Goal: Information Seeking & Learning: Learn about a topic

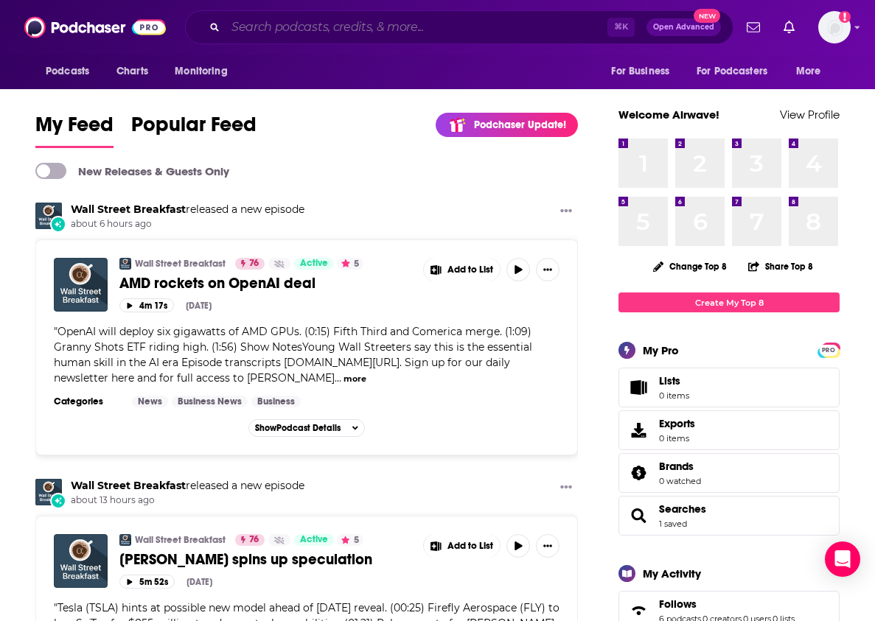
click at [458, 18] on input "Search podcasts, credits, & more..." at bounding box center [417, 27] width 382 height 24
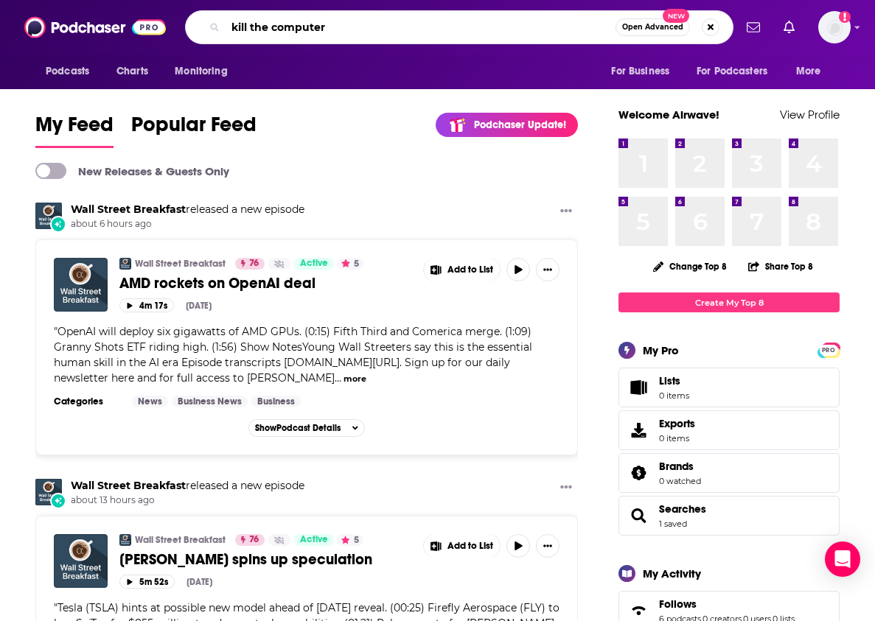
type input "kill the computer"
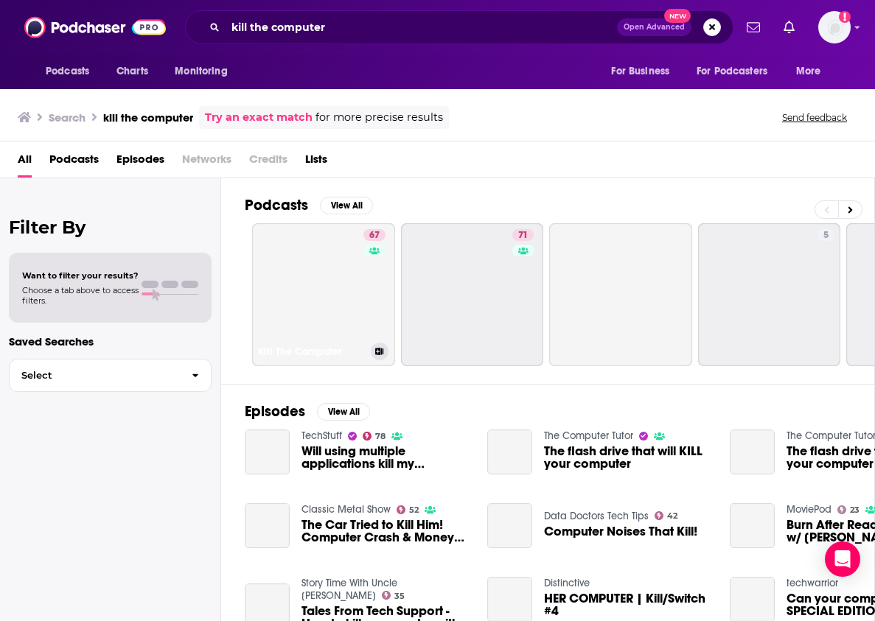
click at [346, 248] on link "67 Kill The Computer" at bounding box center [323, 294] width 143 height 143
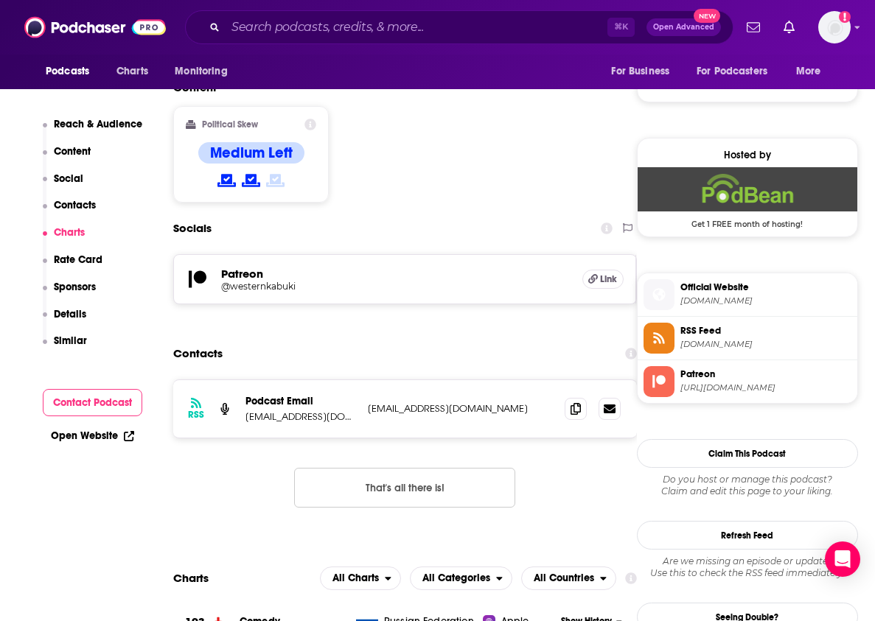
scroll to position [1089, 0]
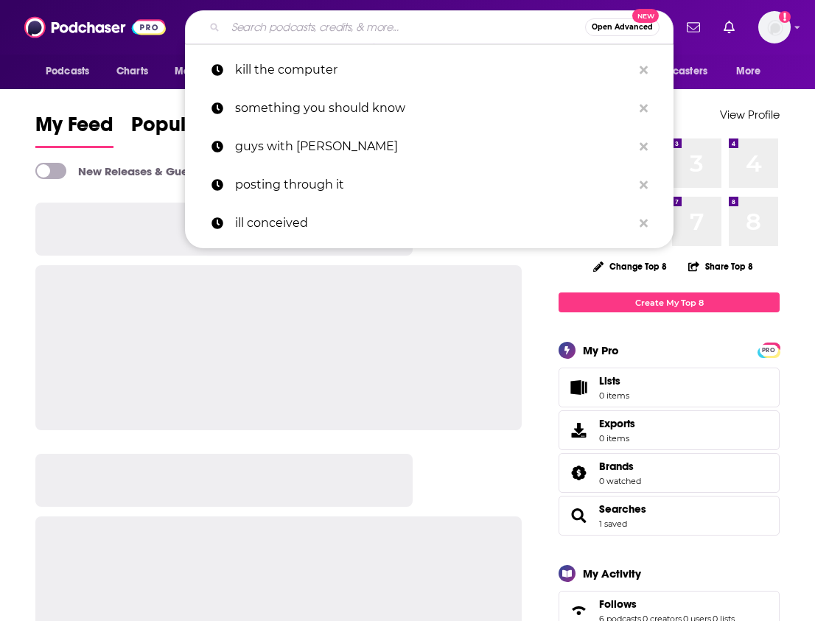
click at [408, 25] on input "Search podcasts, credits, & more..." at bounding box center [406, 27] width 360 height 24
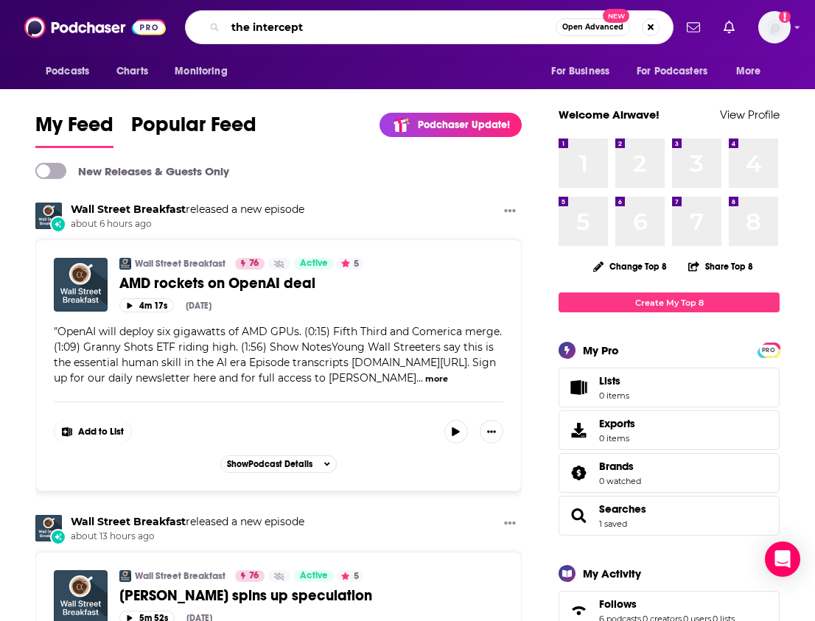
type input "the intercept"
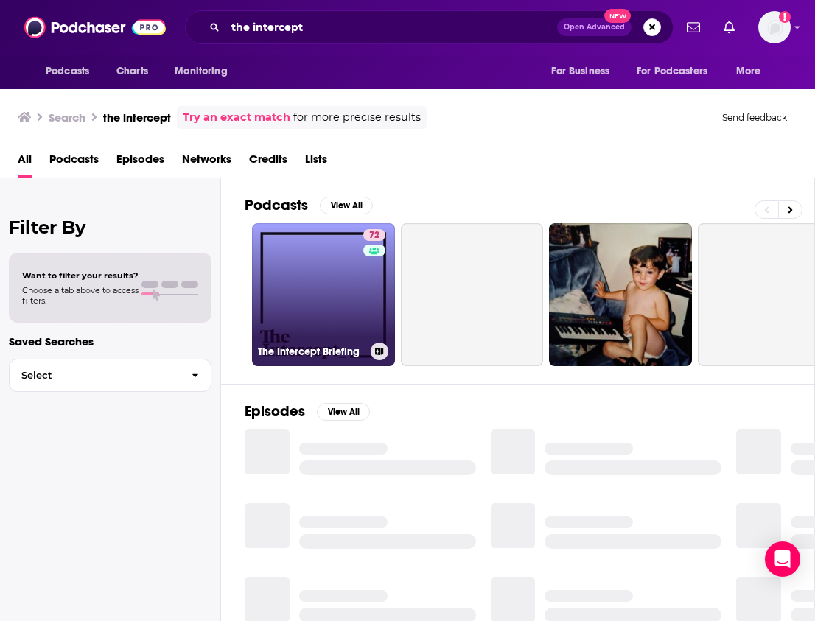
click at [331, 268] on link "72 The Intercept Briefing" at bounding box center [323, 294] width 143 height 143
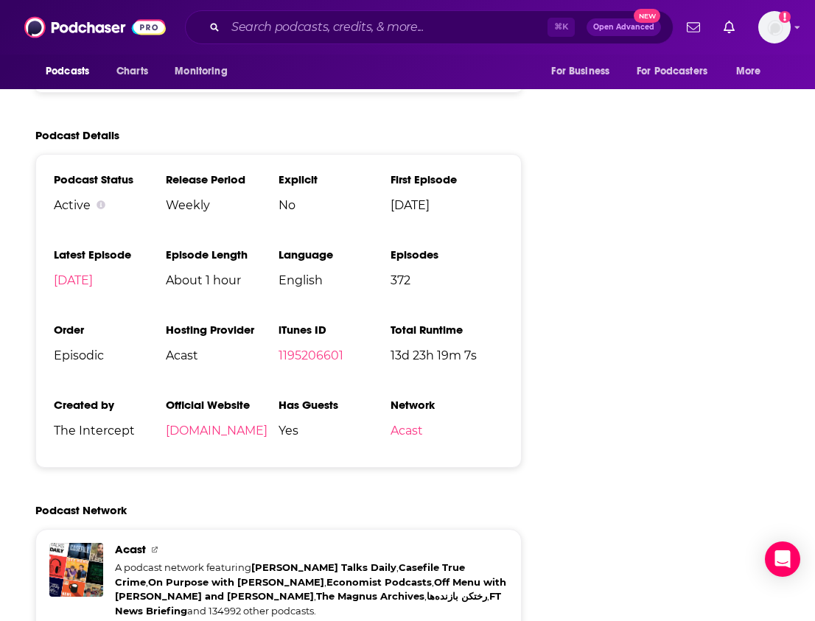
scroll to position [3140, 0]
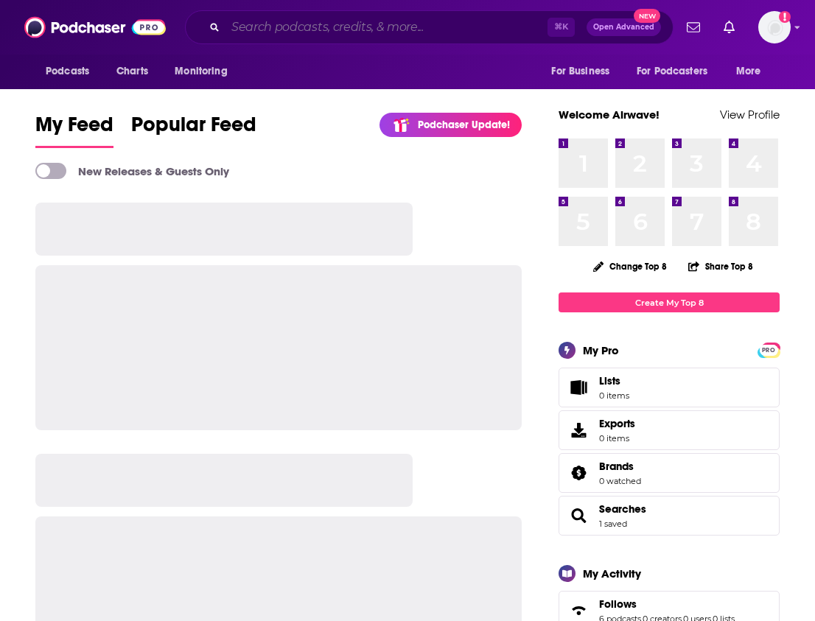
click at [493, 25] on input "Search podcasts, credits, & more..." at bounding box center [387, 27] width 322 height 24
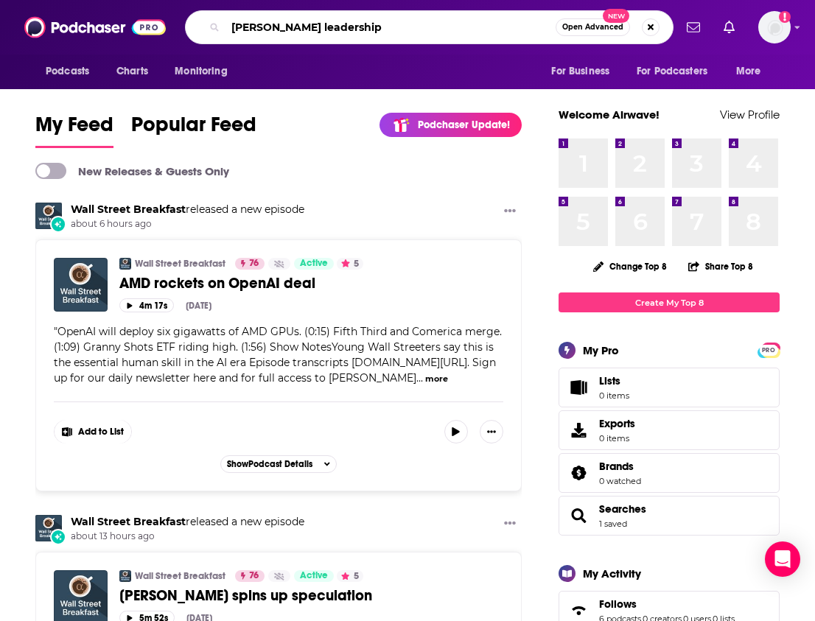
type input "Maxwell leadership"
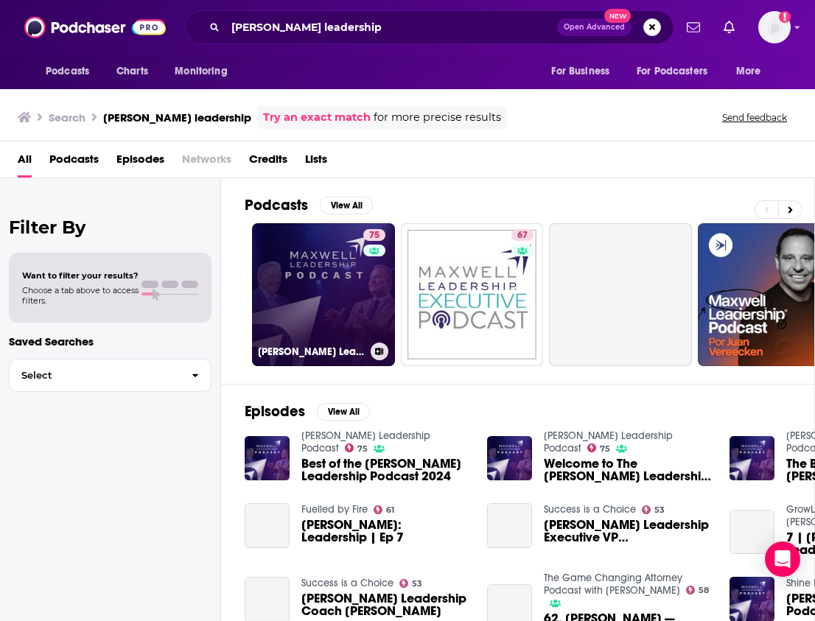
click at [323, 257] on link "75 Maxwell Leadership Podcast" at bounding box center [323, 294] width 143 height 143
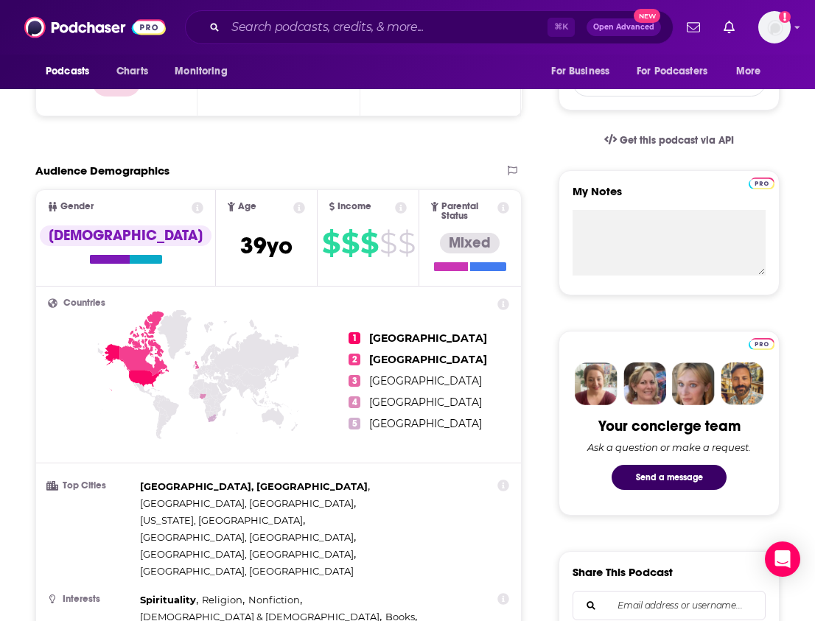
scroll to position [432, 0]
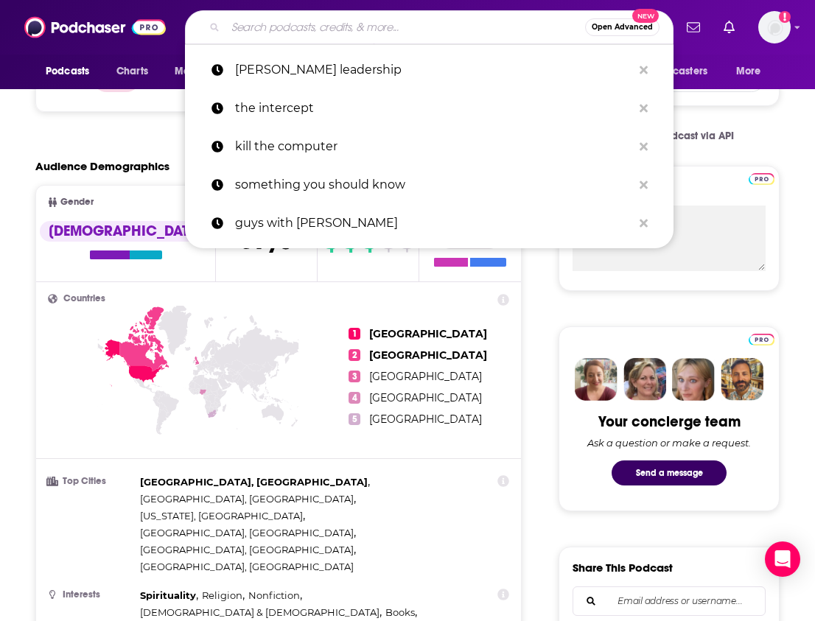
click at [285, 28] on input "Search podcasts, credits, & more..." at bounding box center [406, 27] width 360 height 24
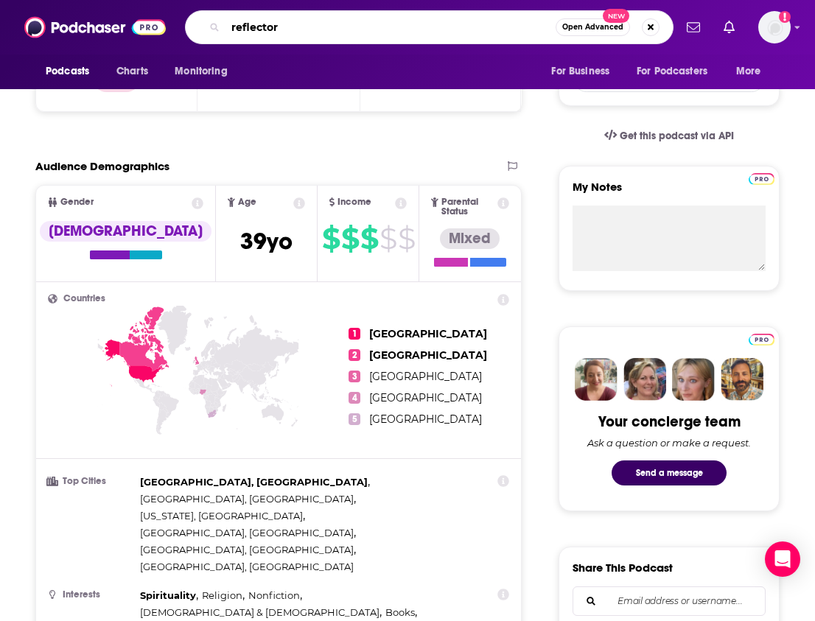
type input "reflectors"
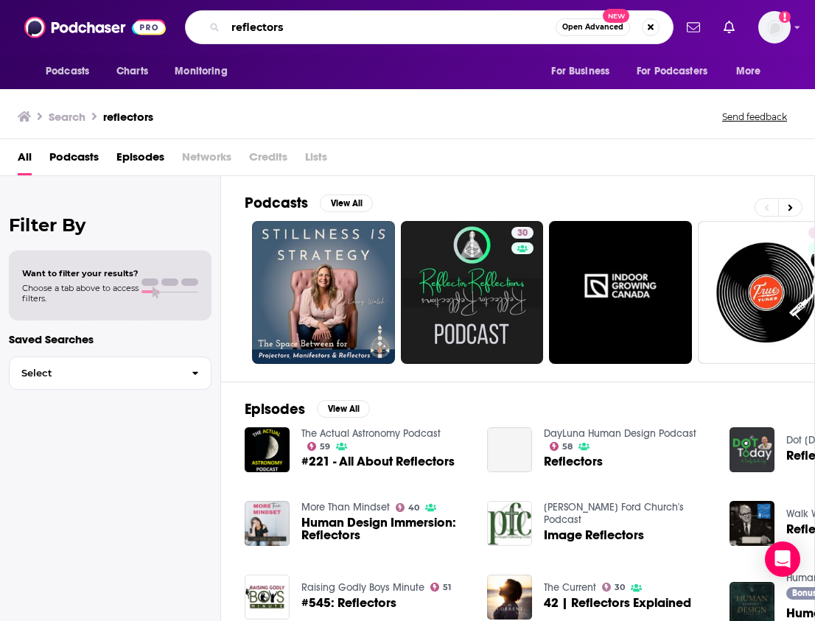
click at [303, 38] on input "reflectors" at bounding box center [391, 27] width 330 height 24
type input "reflector"
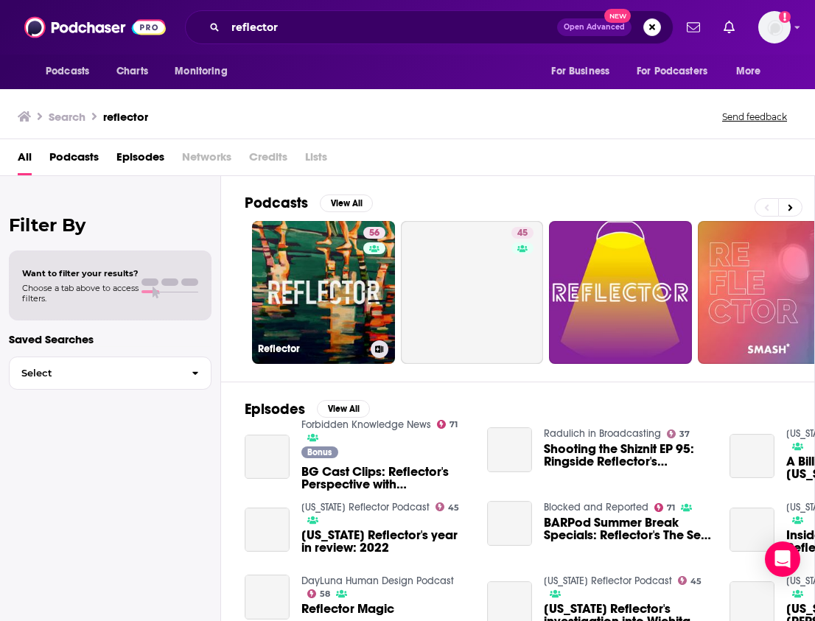
click at [322, 264] on link "56 Reflector" at bounding box center [323, 292] width 143 height 143
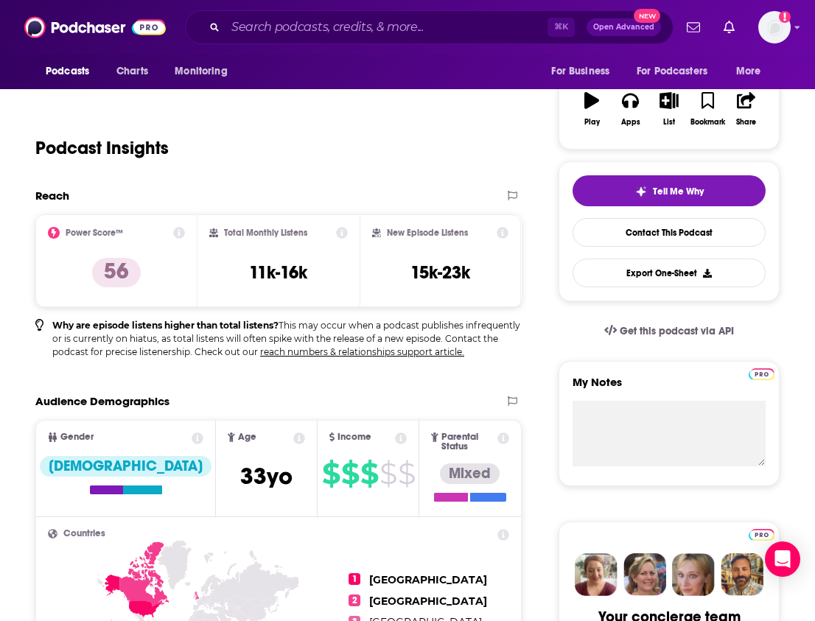
scroll to position [240, 0]
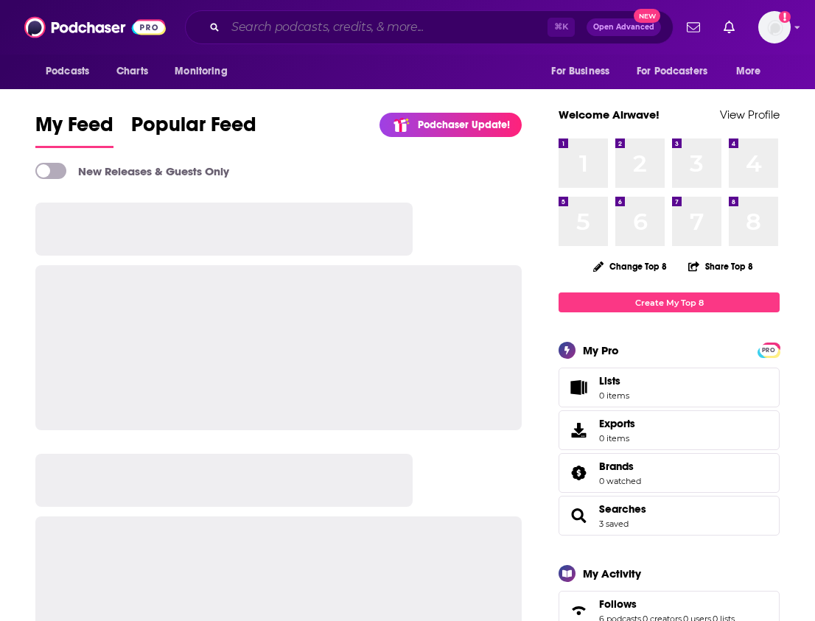
click at [458, 35] on input "Search podcasts, credits, & more..." at bounding box center [387, 27] width 322 height 24
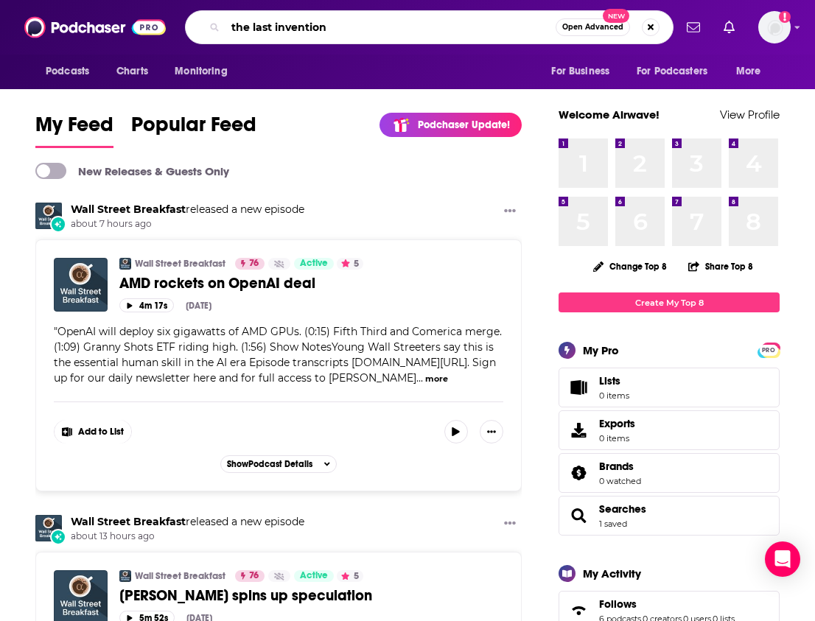
type input "the last invention"
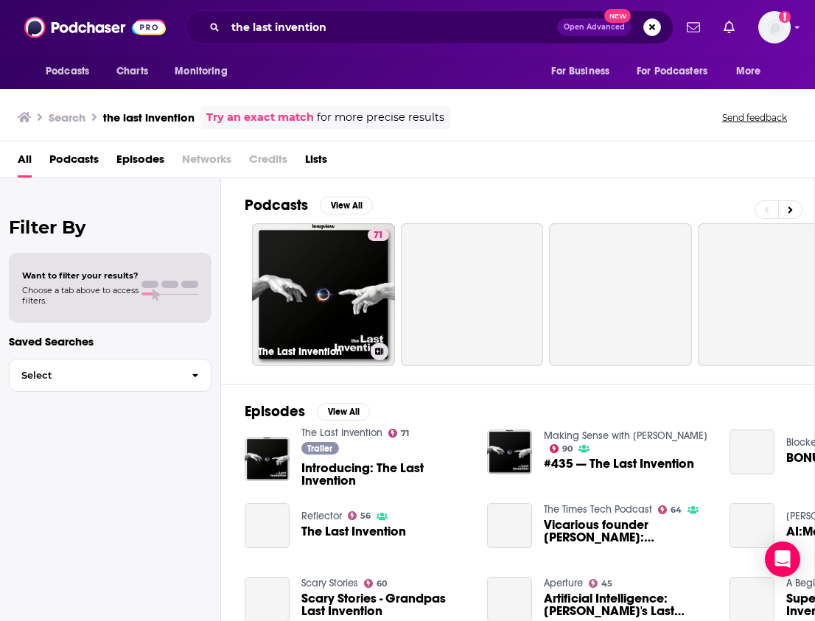
click at [371, 271] on div "71" at bounding box center [378, 286] width 21 height 114
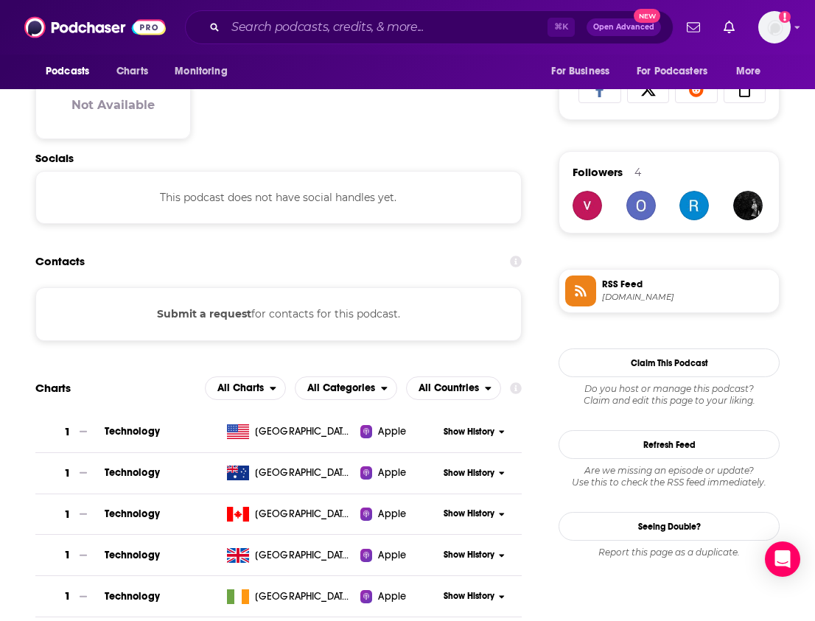
scroll to position [836, 0]
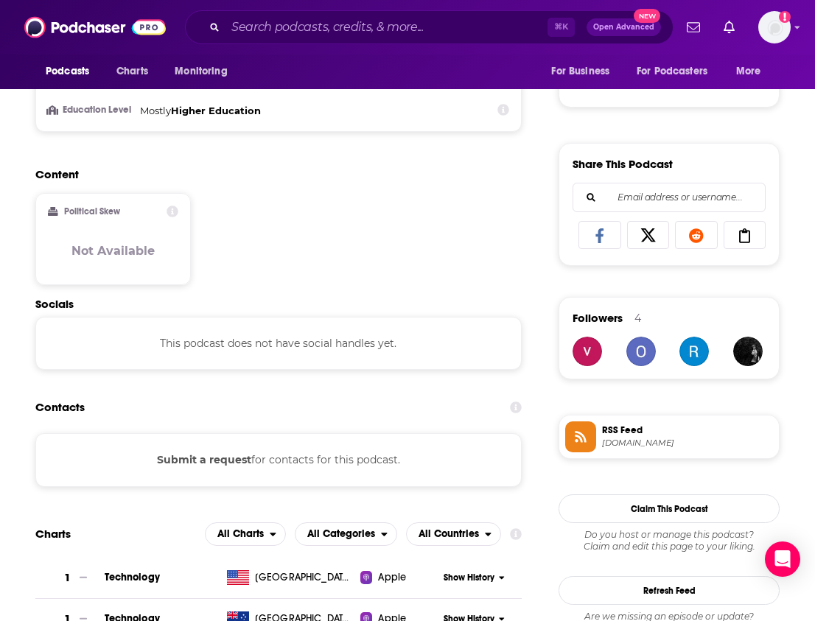
click at [223, 459] on button "Submit a request" at bounding box center [204, 460] width 94 height 16
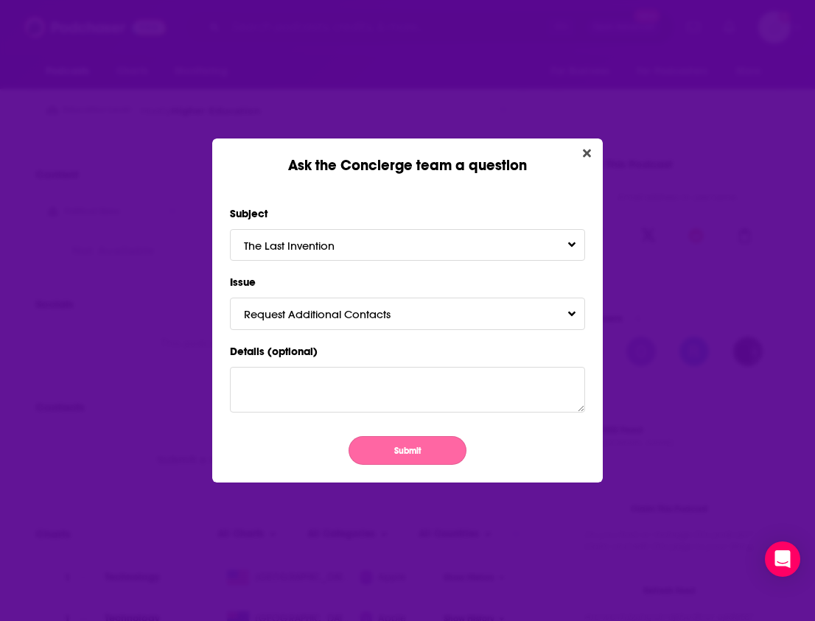
click at [399, 454] on button "Submit" at bounding box center [408, 450] width 118 height 29
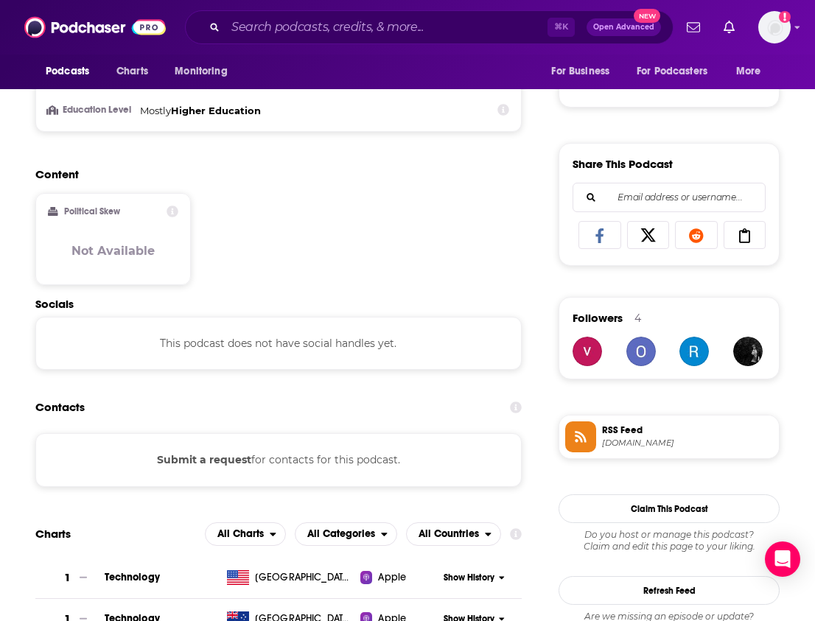
click at [585, 155] on div "Ask the Concierge team a question Subject The Last Invention Issue Request Addi…" at bounding box center [407, 310] width 815 height 621
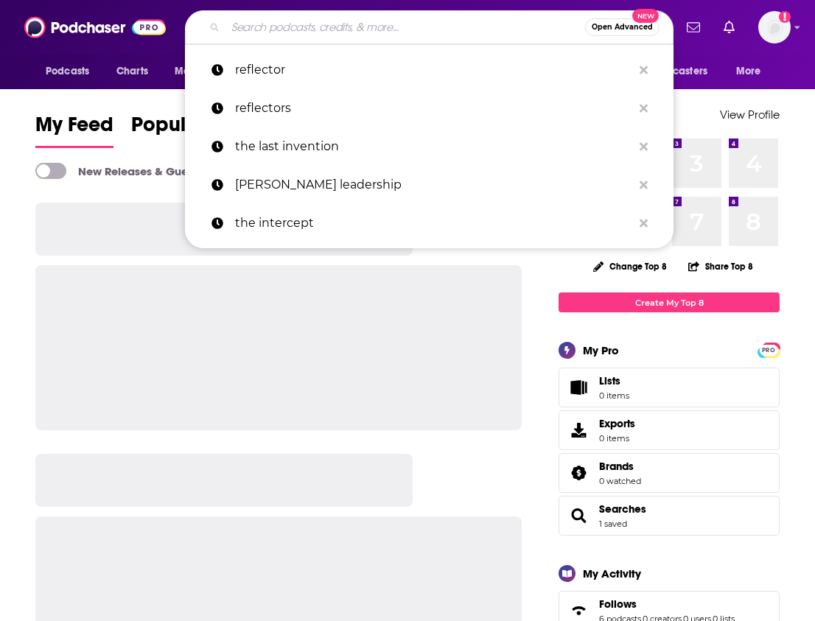
click at [281, 38] on input "Search podcasts, credits, & more..." at bounding box center [406, 27] width 360 height 24
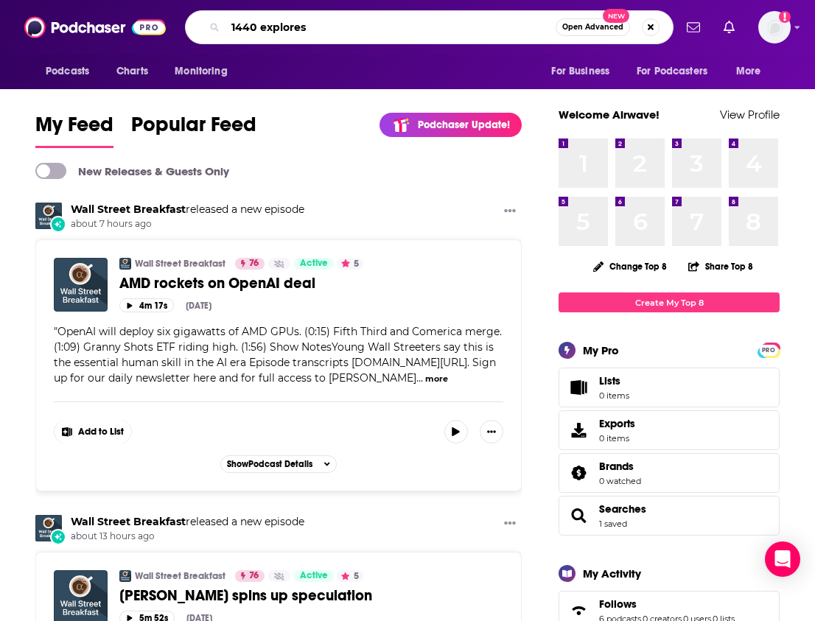
type input "1440 explores"
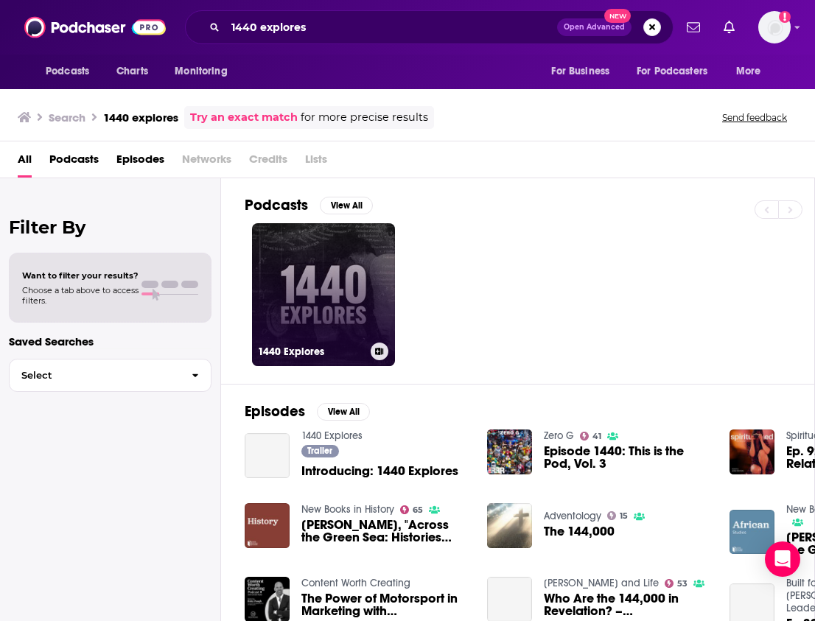
click at [319, 310] on link "1440 Explores" at bounding box center [323, 294] width 143 height 143
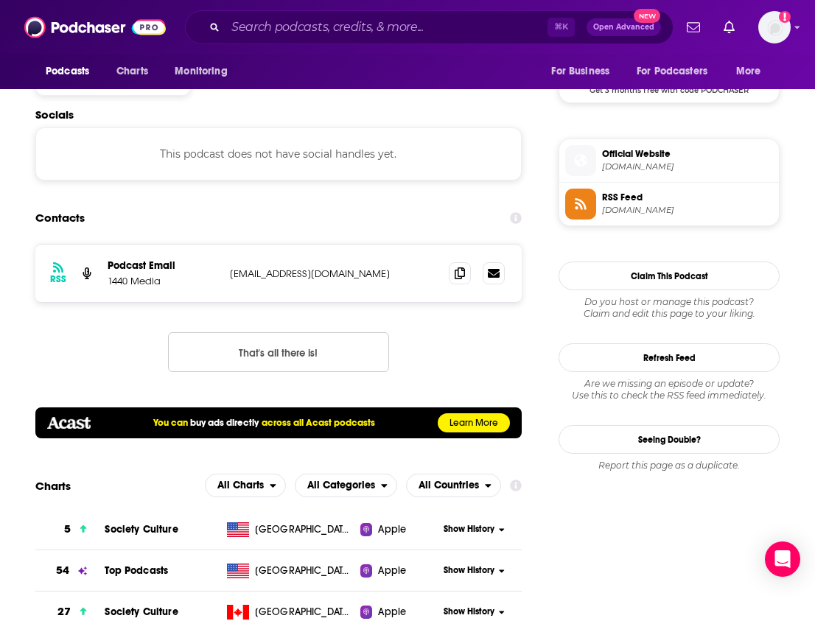
scroll to position [1130, 0]
